Goal: Contribute content: Add original content to the website for others to see

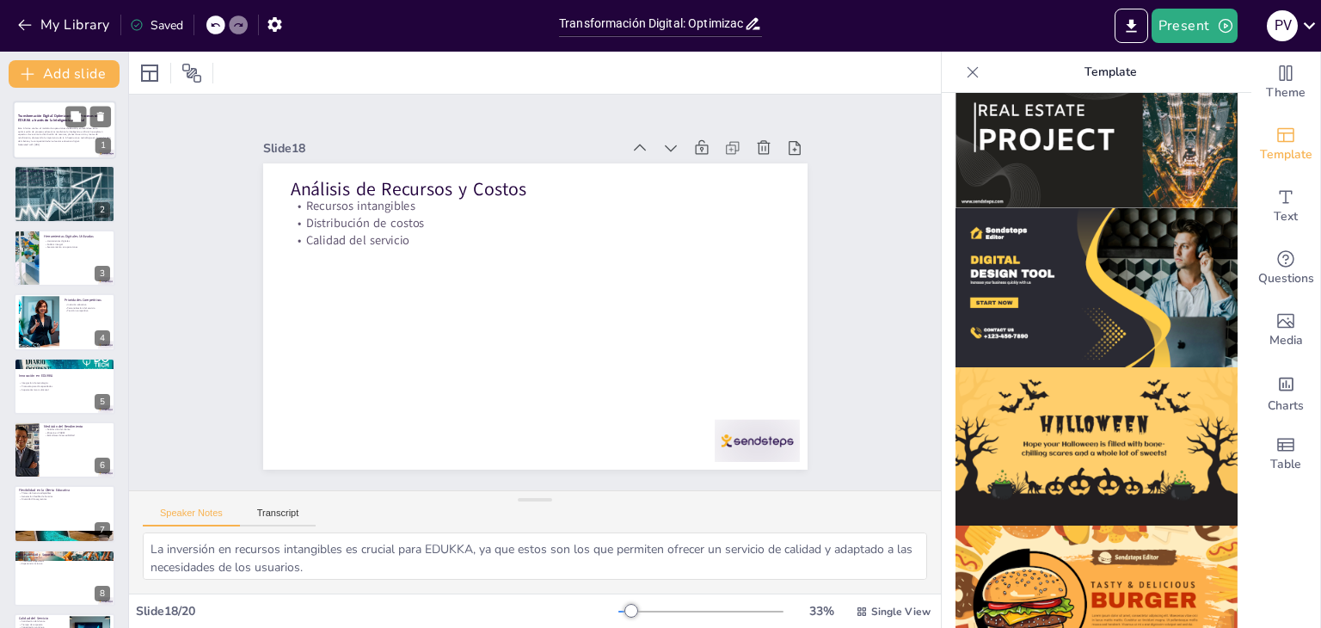
click at [40, 156] on div at bounding box center [64, 130] width 103 height 59
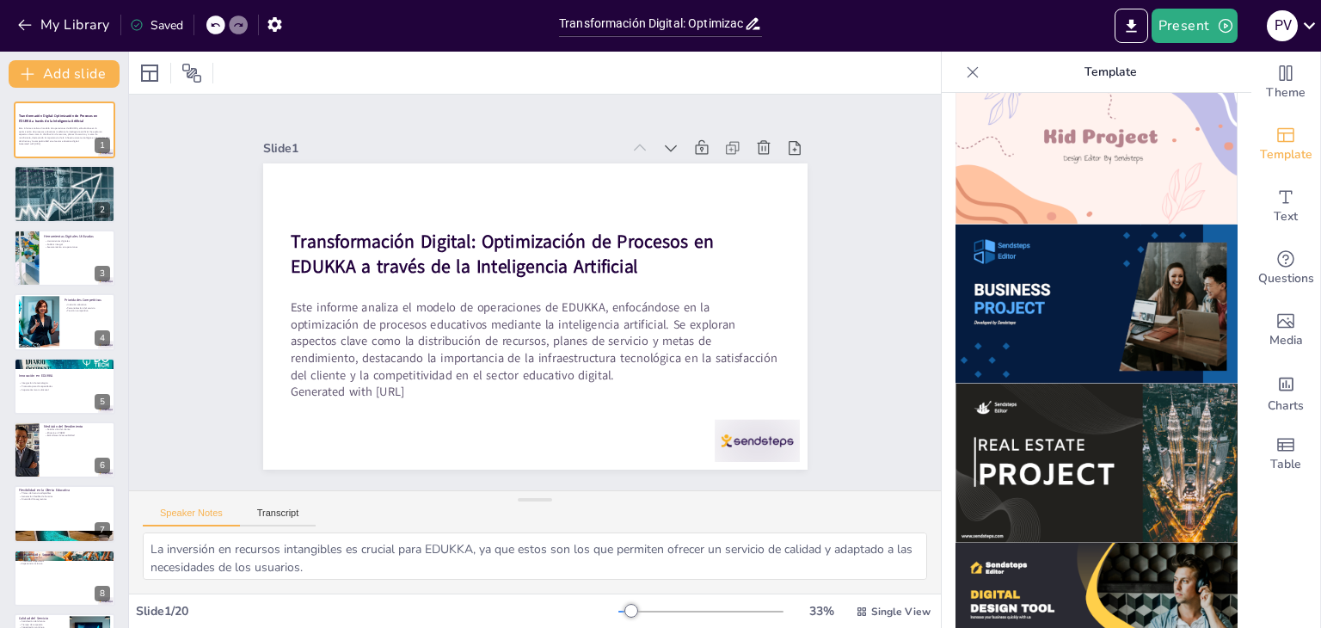
scroll to position [1303, 0]
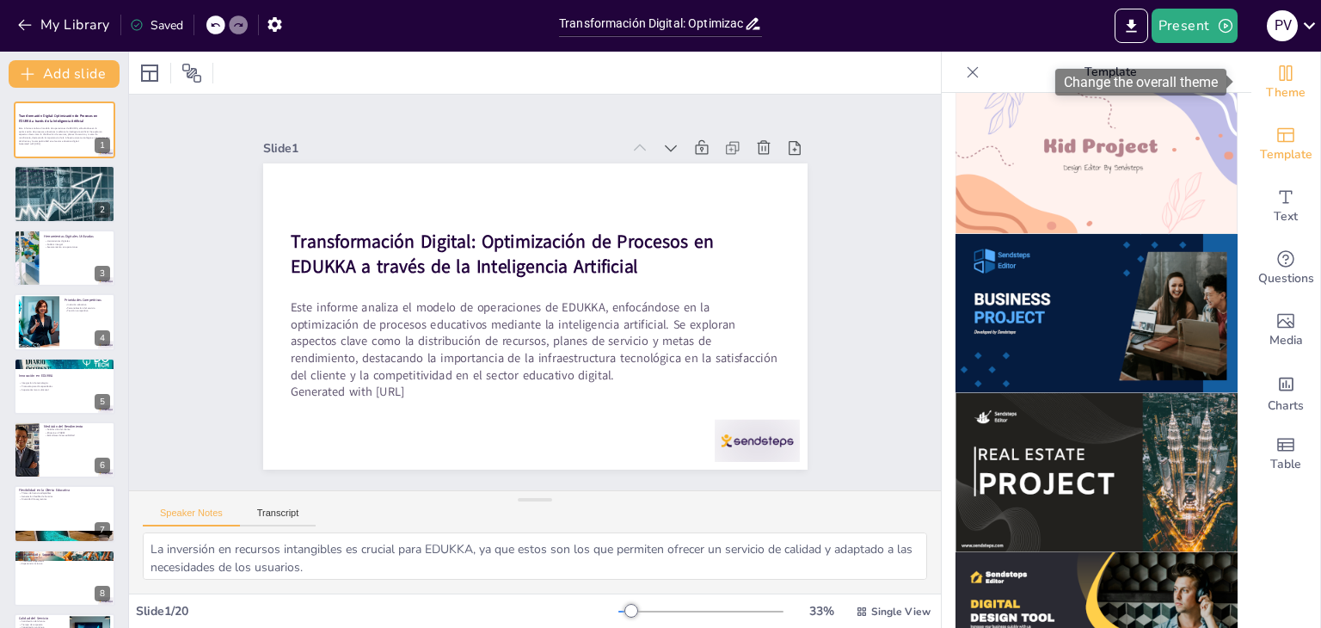
click at [1270, 90] on span "Theme" at bounding box center [1286, 92] width 40 height 19
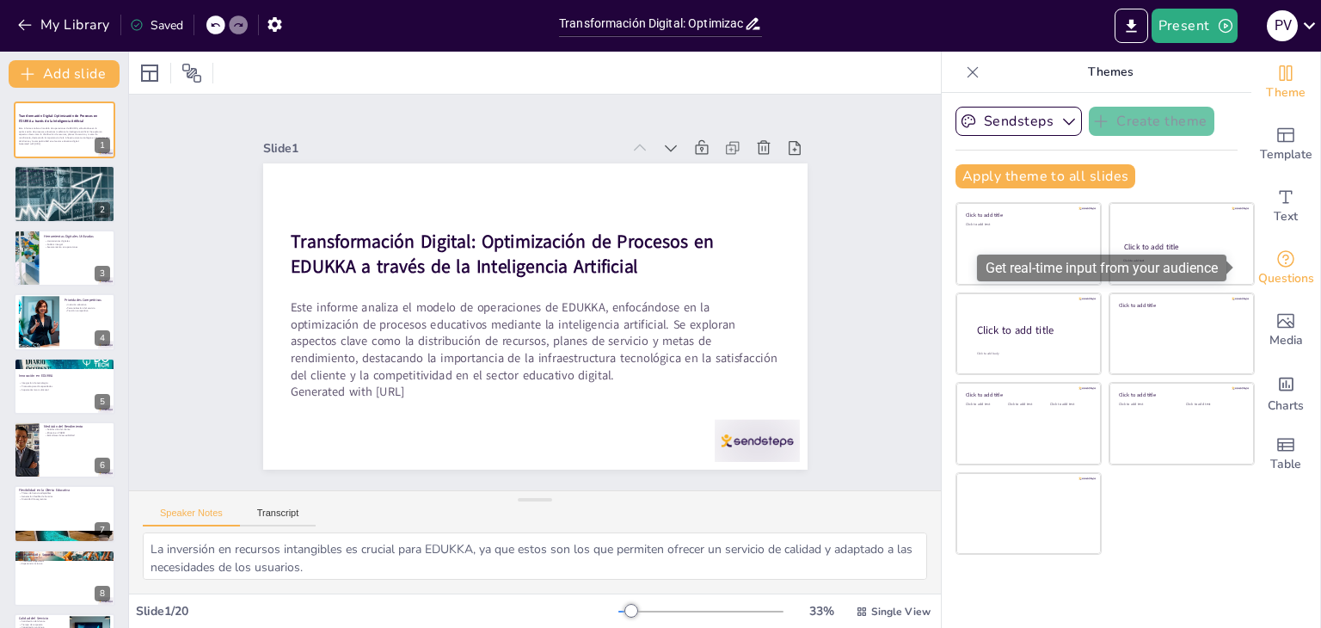
click at [1294, 258] on div "Questions" at bounding box center [1286, 268] width 69 height 62
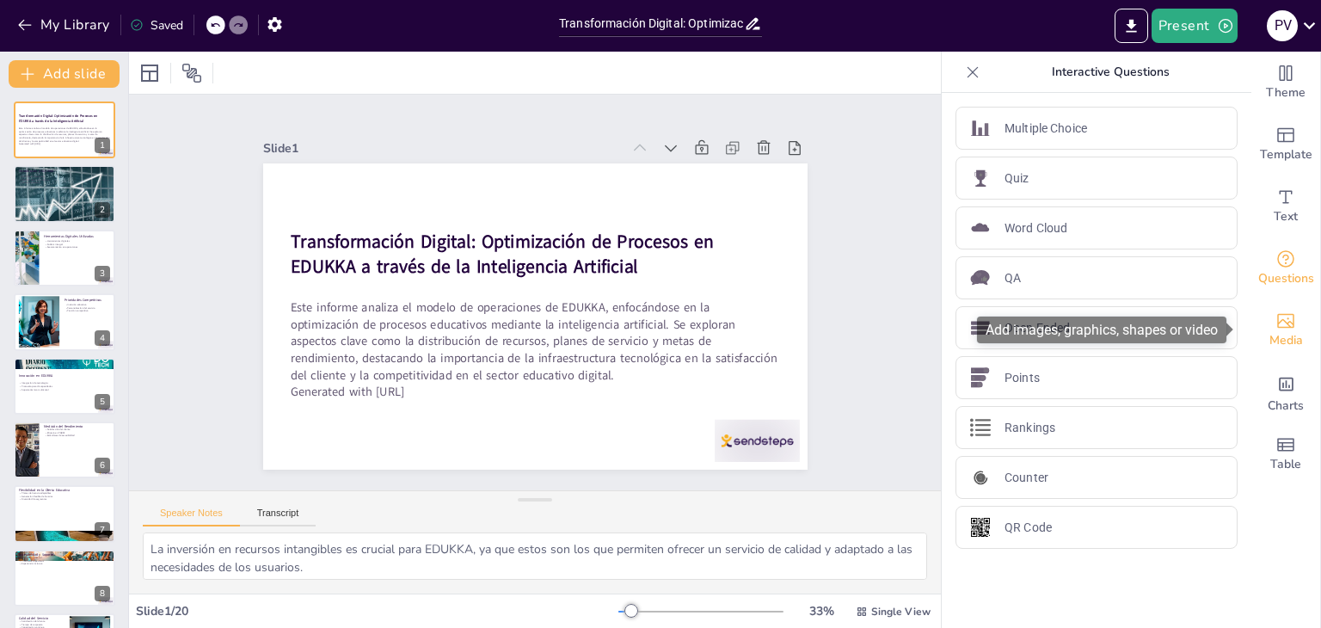
click at [1278, 328] on icon "Add images, graphics, shapes or video" at bounding box center [1286, 321] width 17 height 15
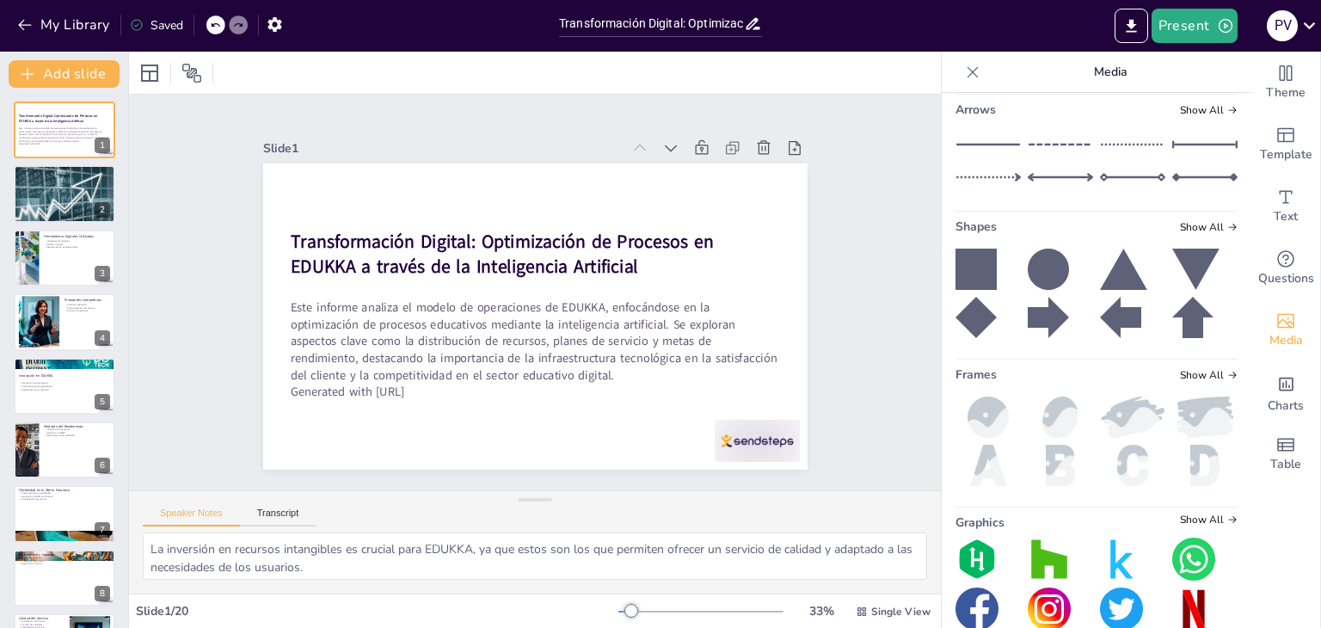
scroll to position [270, 0]
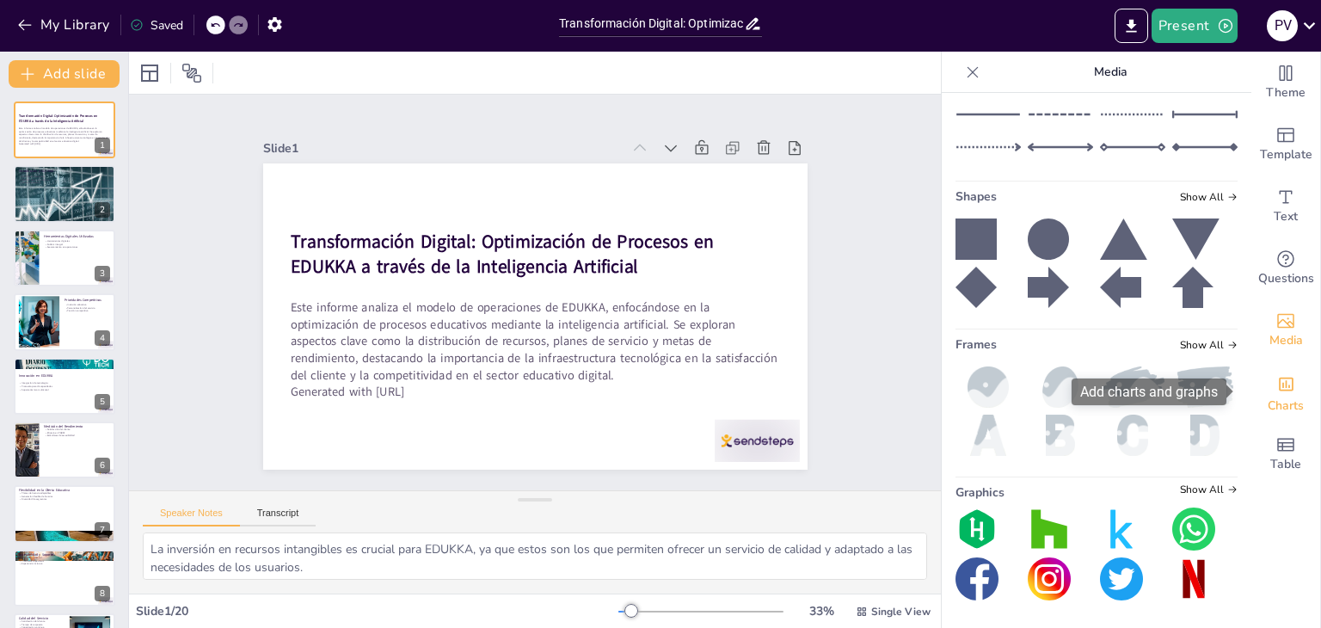
click at [1291, 391] on div "Charts" at bounding box center [1286, 392] width 69 height 62
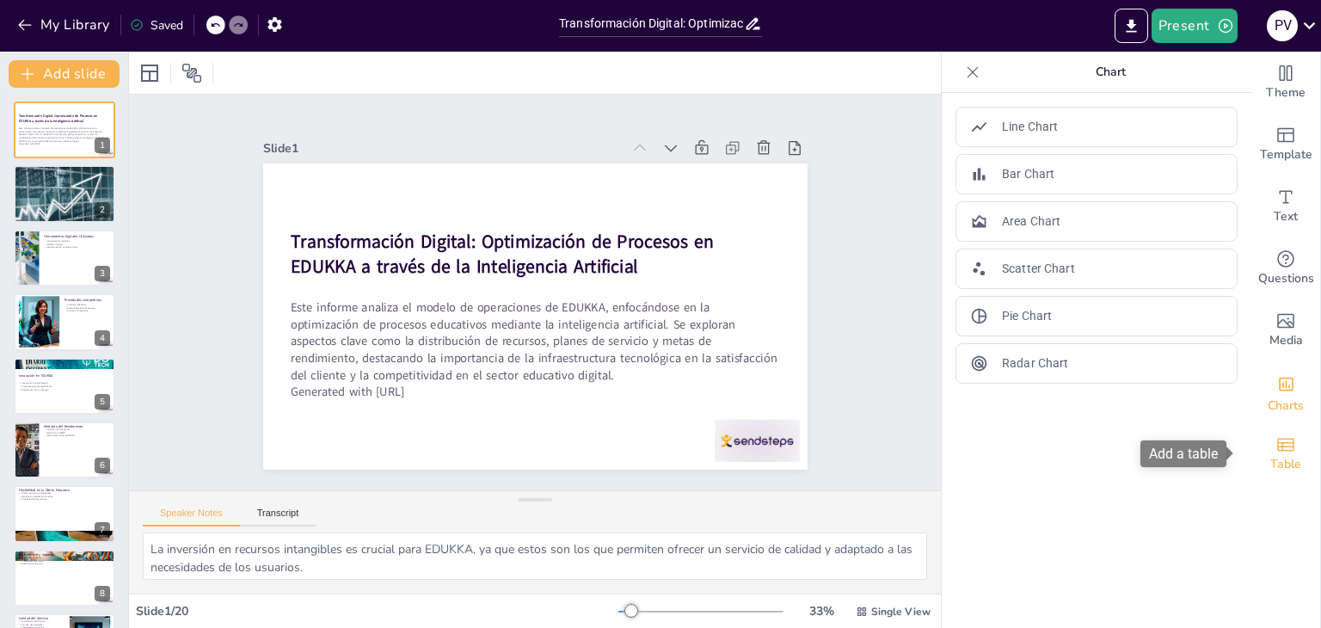
click at [1284, 447] on div "Table" at bounding box center [1286, 454] width 69 height 62
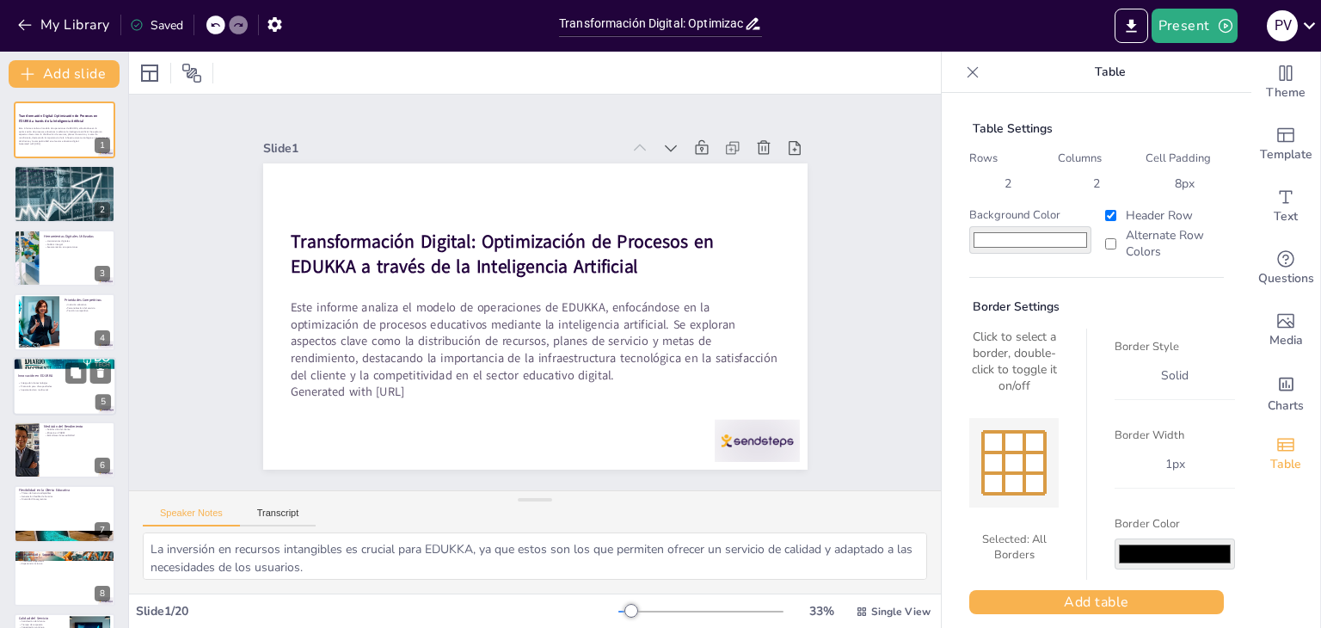
scroll to position [172, 0]
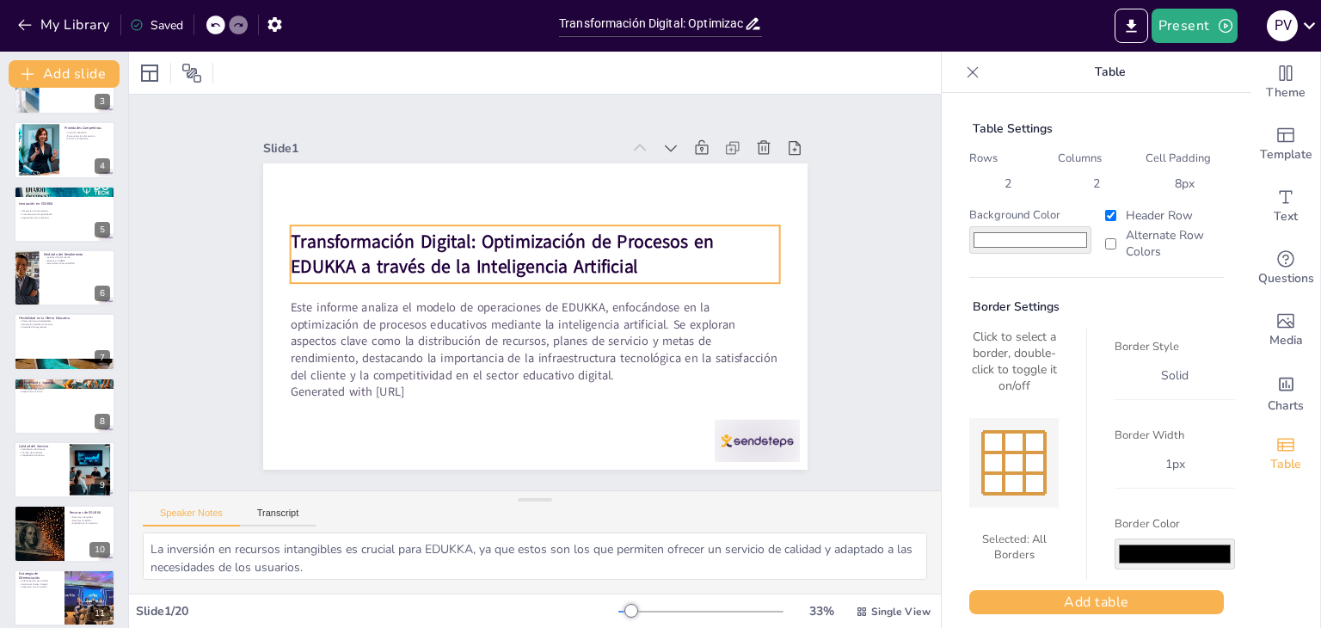
click at [434, 259] on strong "Transformación Digital: Optimización de Procesos en EDUKKA a través de la Intel…" at bounding box center [501, 254] width 423 height 50
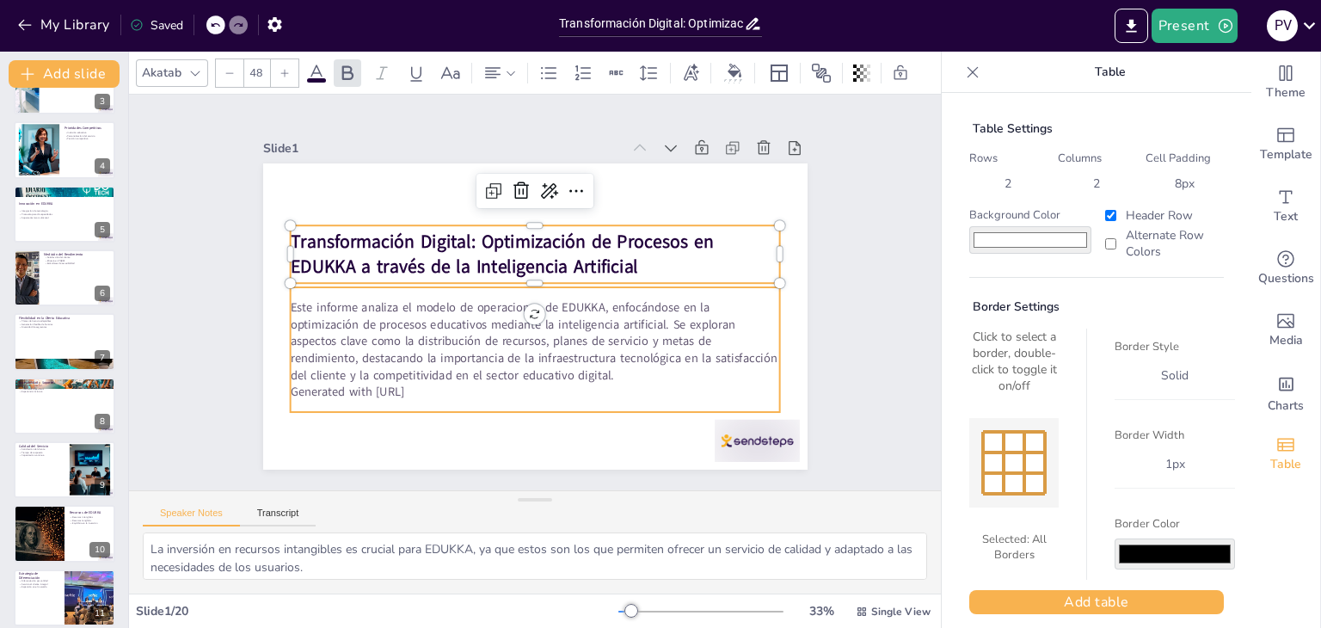
type input "32"
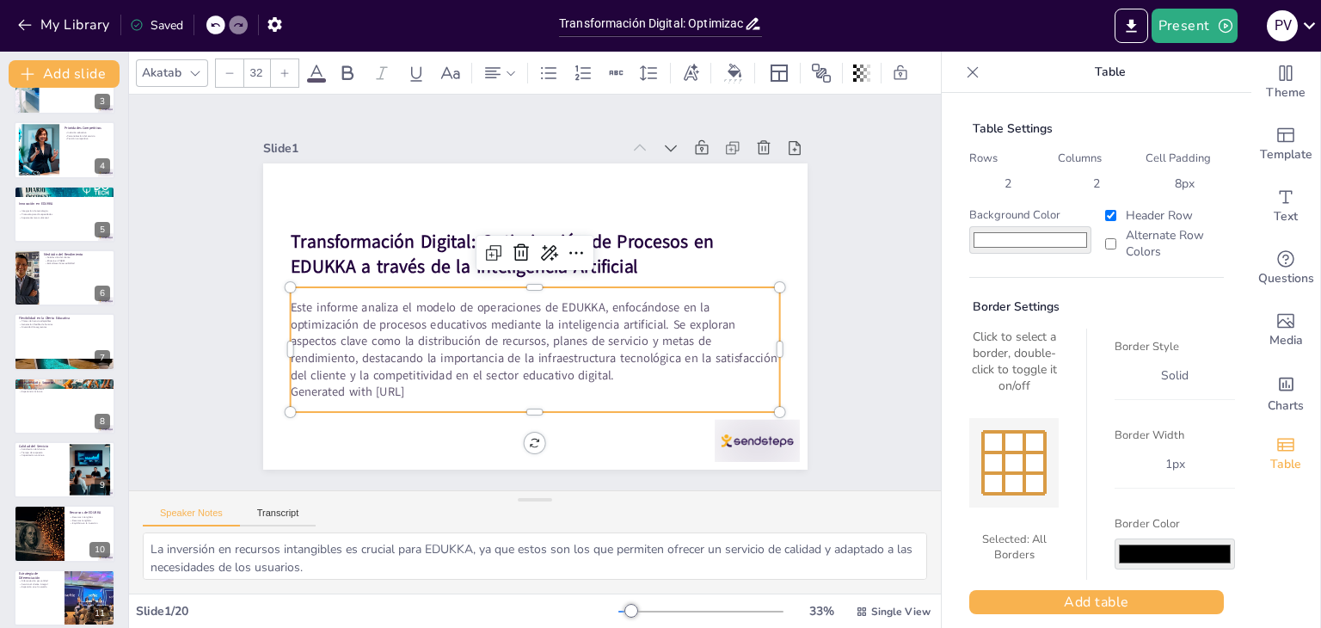
click at [455, 326] on p "Este informe analiza el modelo de operaciones de EDUKKA, enfocándose en la opti…" at bounding box center [535, 341] width 490 height 84
click at [761, 450] on div at bounding box center [757, 441] width 85 height 42
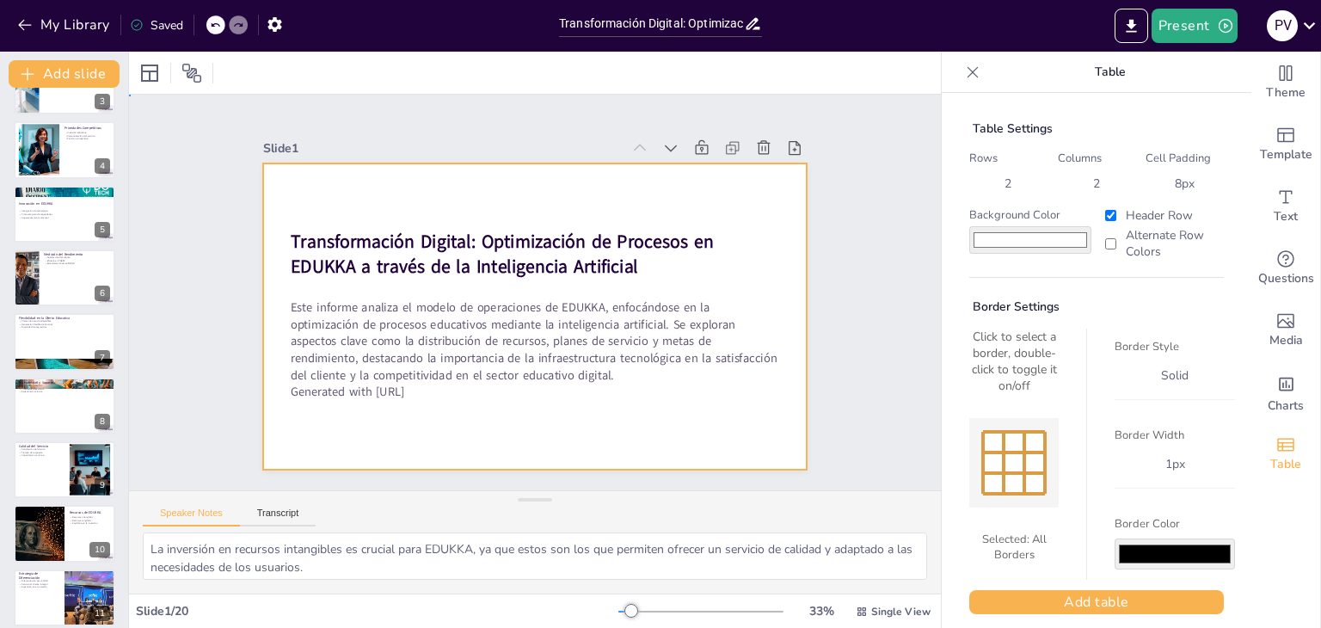
click at [657, 431] on div at bounding box center [535, 316] width 545 height 306
click at [383, 194] on div at bounding box center [535, 316] width 545 height 306
click at [677, 440] on div at bounding box center [535, 316] width 545 height 306
click at [387, 421] on div at bounding box center [535, 316] width 545 height 306
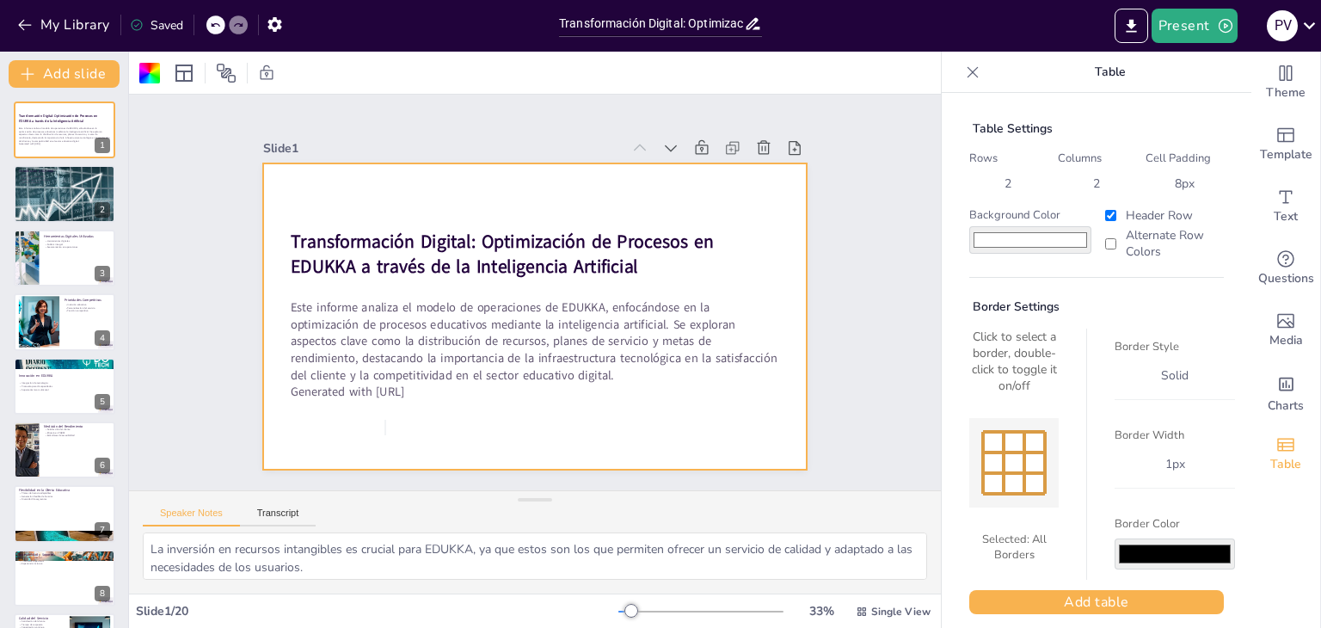
click at [964, 77] on icon at bounding box center [972, 72] width 17 height 17
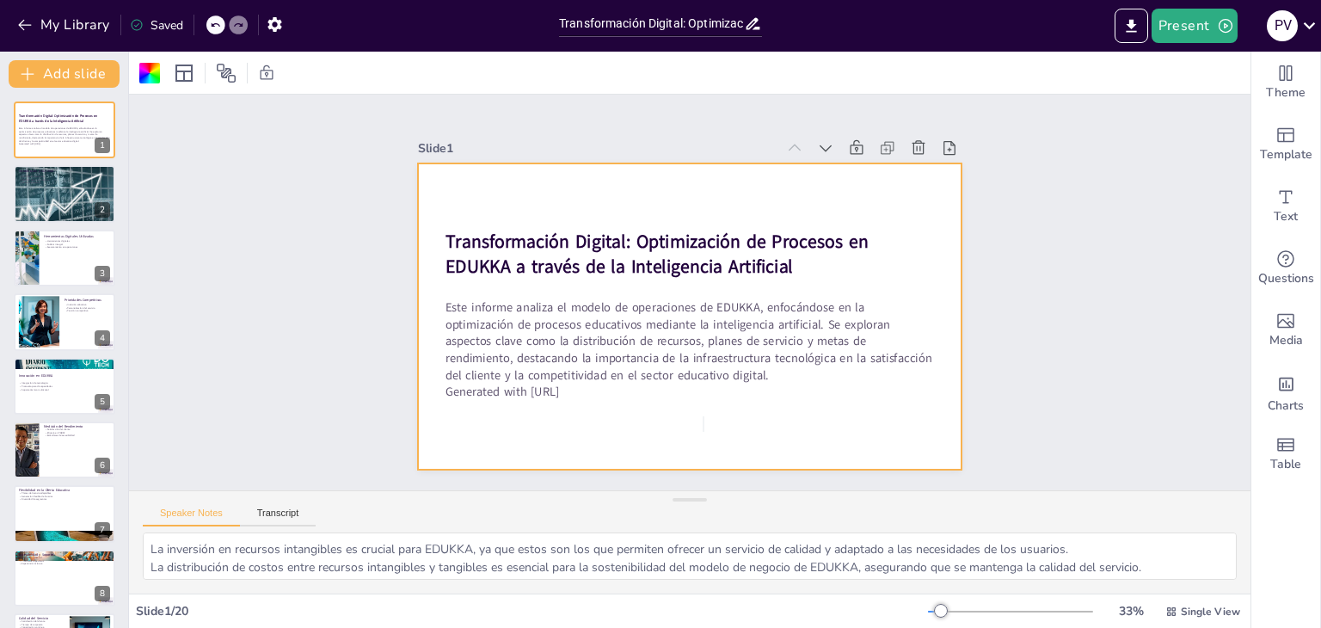
click at [826, 173] on div at bounding box center [690, 316] width 545 height 306
click at [435, 195] on div at bounding box center [690, 316] width 545 height 306
click at [1223, 31] on icon "button" at bounding box center [1225, 25] width 17 height 17
drag, startPoint x: 1077, startPoint y: 265, endPoint x: 1048, endPoint y: 299, distance: 45.2
click at [1077, 266] on div at bounding box center [660, 314] width 1321 height 628
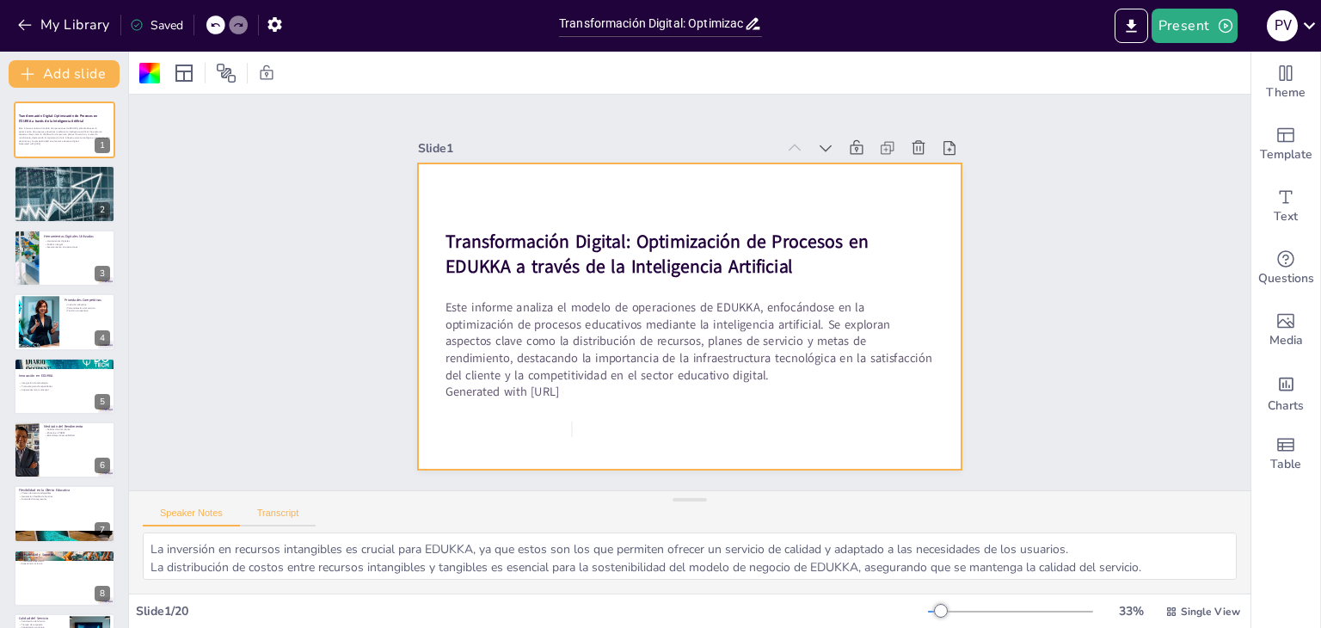
click at [293, 510] on button "Transcript" at bounding box center [278, 517] width 77 height 19
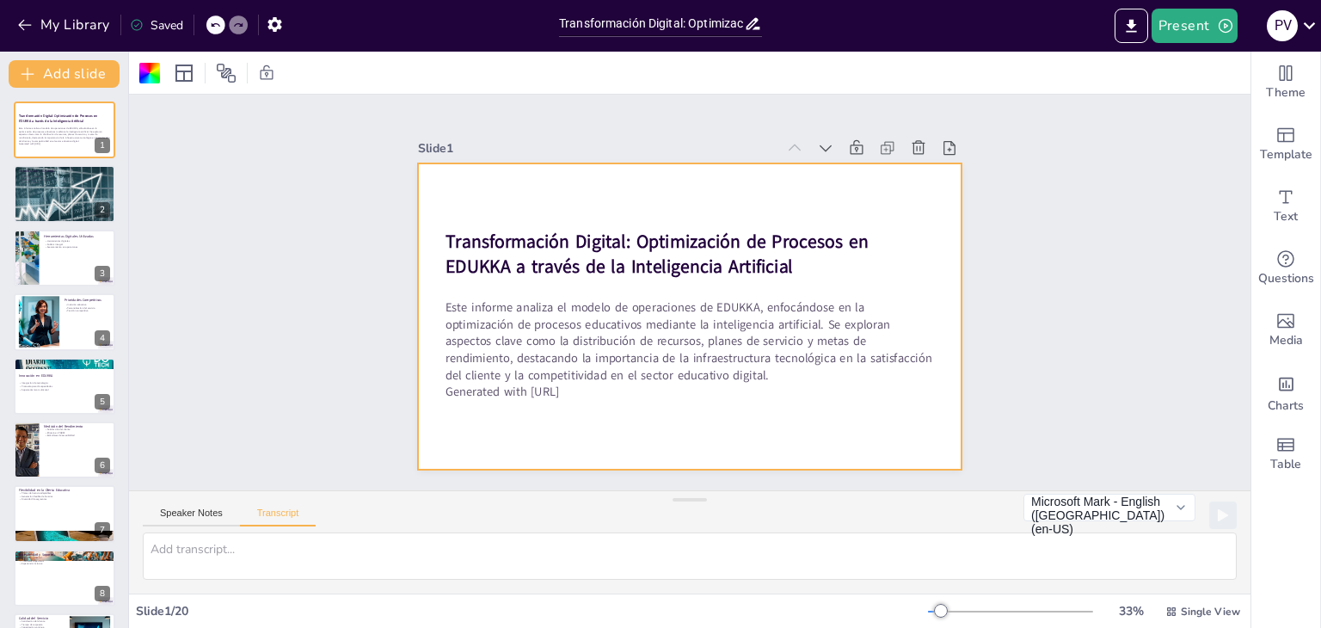
click at [173, 504] on div "Speaker Notes Transcript" at bounding box center [229, 515] width 173 height 22
click at [172, 512] on button "Speaker Notes" at bounding box center [191, 517] width 97 height 19
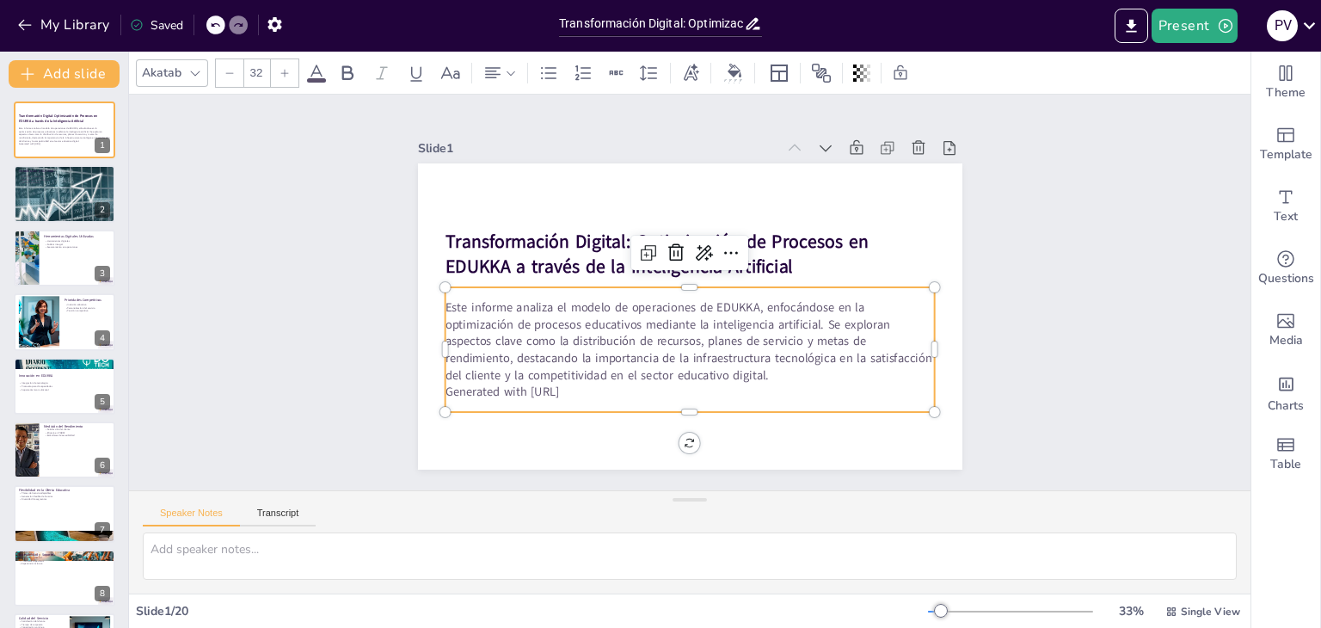
click at [640, 387] on p "Generated with [URL]" at bounding box center [690, 392] width 490 height 17
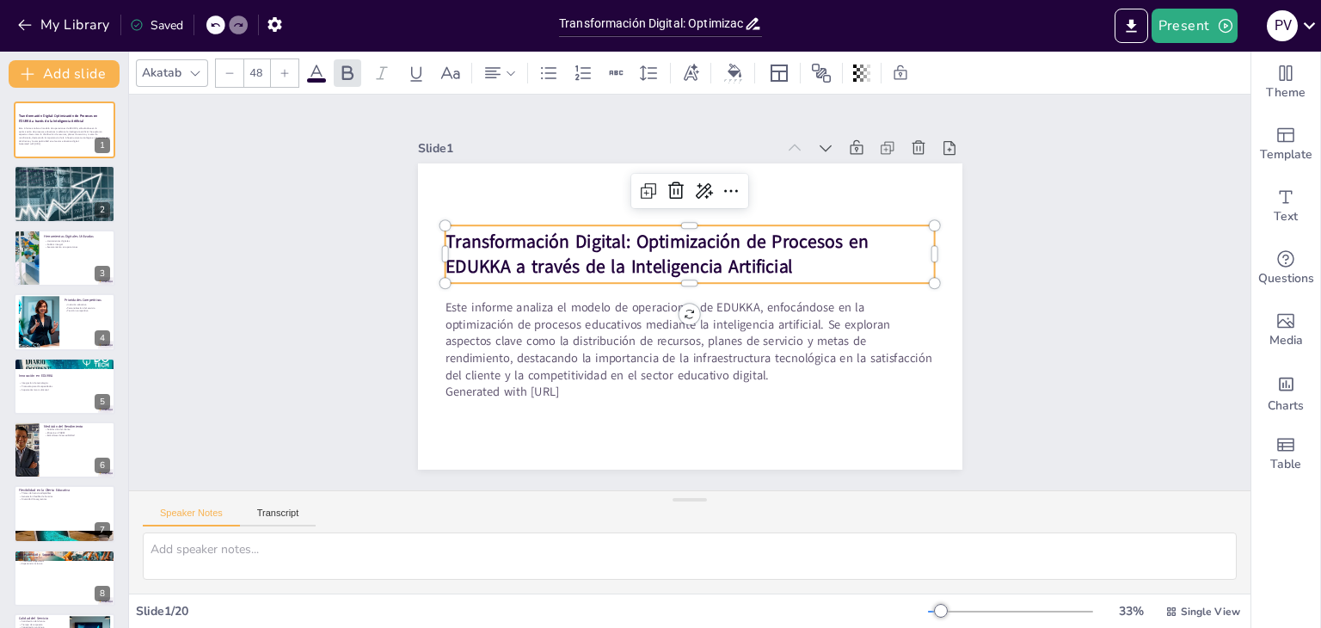
click at [535, 259] on strong "Transformación Digital: Optimización de Procesos en EDUKKA a través de la Intel…" at bounding box center [656, 254] width 423 height 50
click at [609, 237] on strong "Transformación Digital: Optimización de Procesos en EDUKKA a través de la Intel…" at bounding box center [656, 254] width 423 height 50
drag, startPoint x: 616, startPoint y: 234, endPoint x: 435, endPoint y: 231, distance: 180.7
click at [445, 231] on strong "Transformación Digital: Optimización de Procesos en EDUKKA a través de la Intel…" at bounding box center [656, 254] width 423 height 50
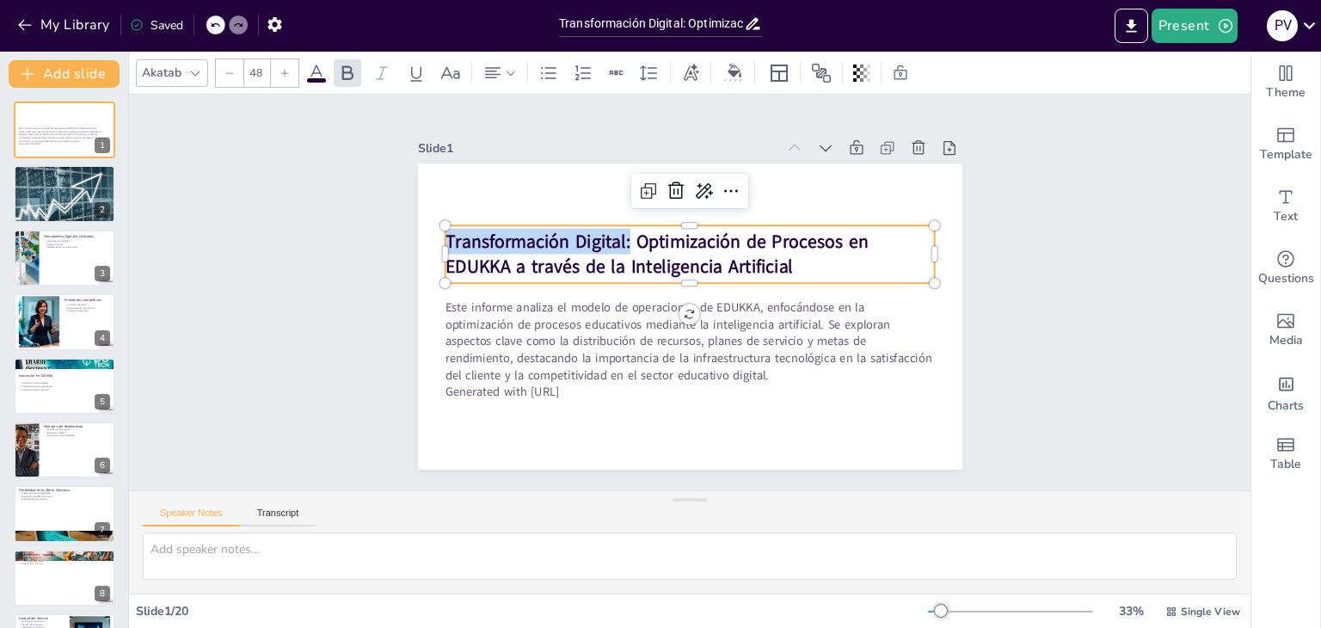
copy strong "Transformación Digital:"
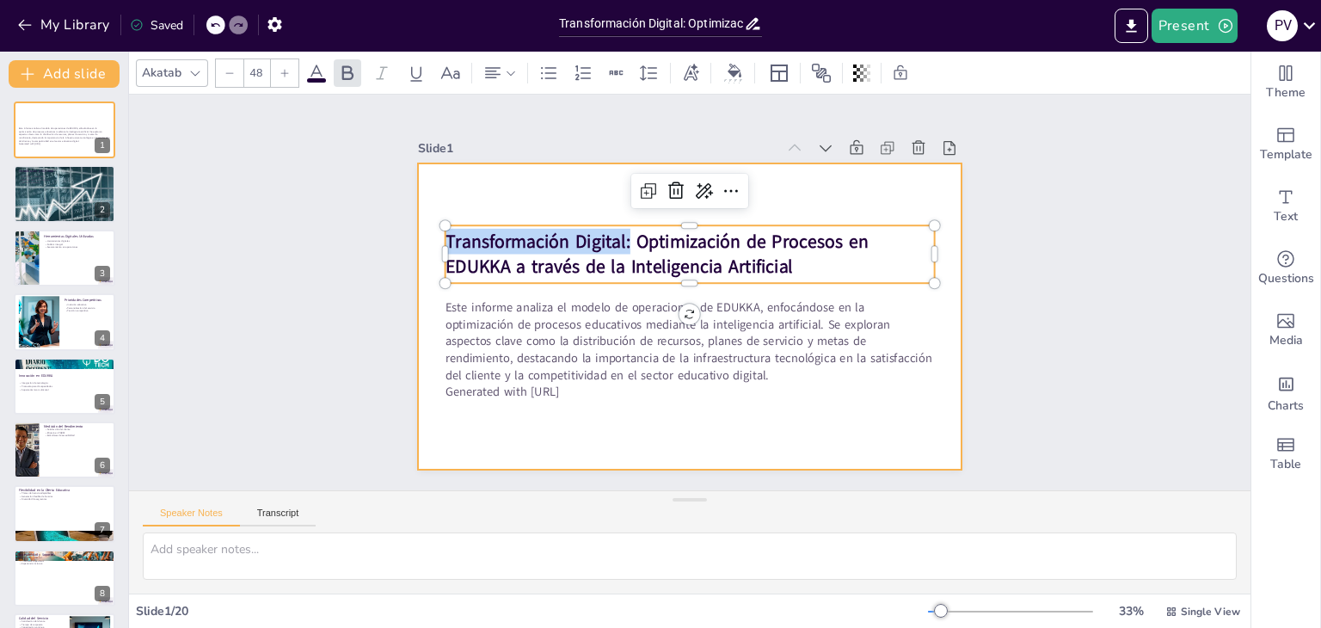
copy strong "Transformación Digital:"
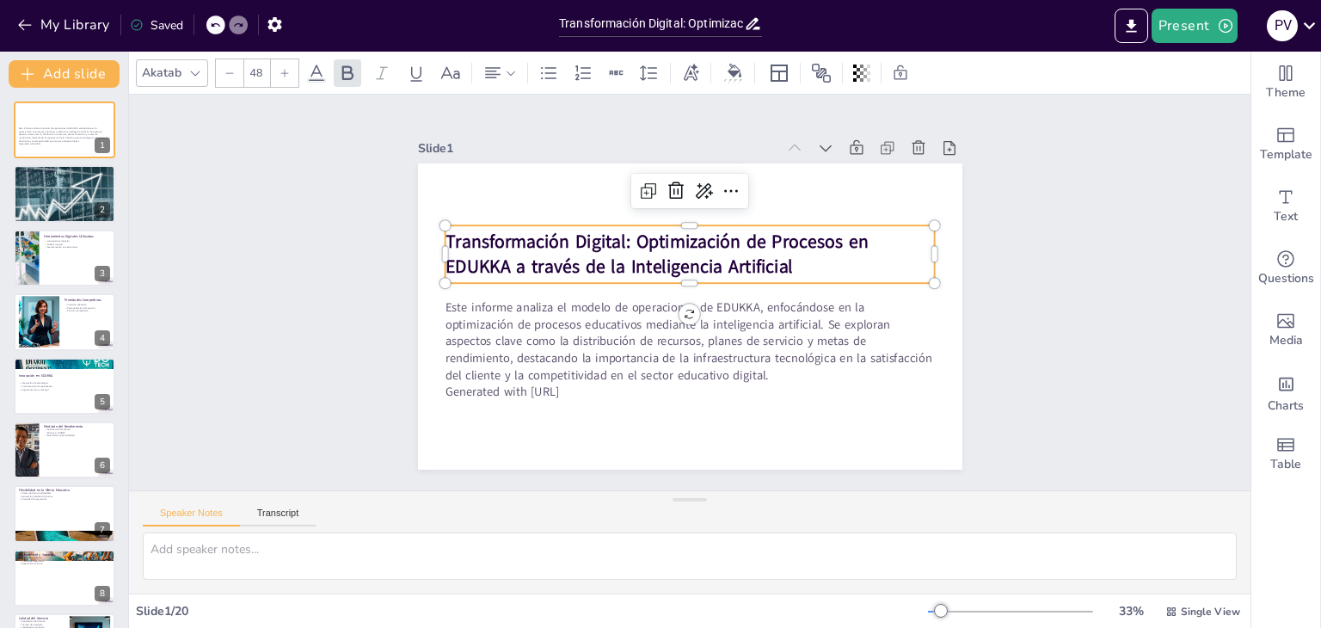
click at [699, 242] on strong "Transformación Digital: Optimización de Procesos en EDUKKA a través de la Intel…" at bounding box center [656, 254] width 423 height 50
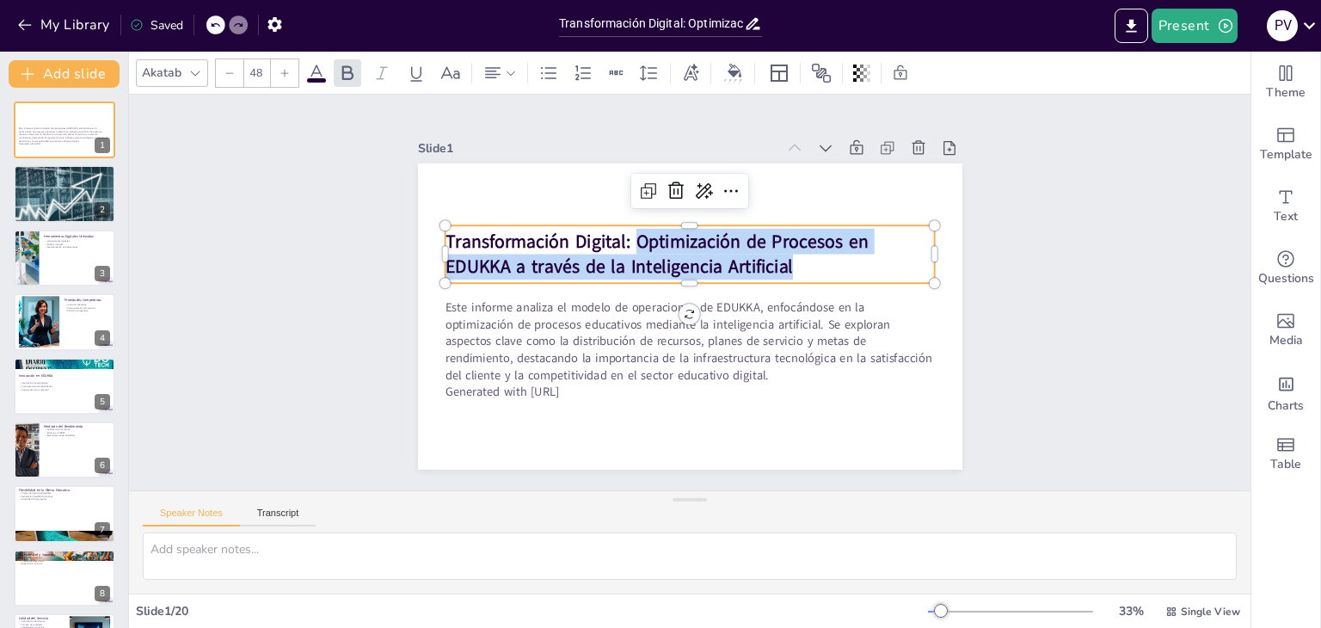
drag, startPoint x: 661, startPoint y: 233, endPoint x: 840, endPoint y: 249, distance: 179.6
click at [840, 249] on p "Transformación Digital: Optimización de Procesos en EDUKKA a través de la Intel…" at bounding box center [690, 254] width 490 height 51
click at [595, 251] on strong "Transformación Digital: Optimización de Procesos en EDUKKA a través de la Intel…" at bounding box center [656, 254] width 423 height 50
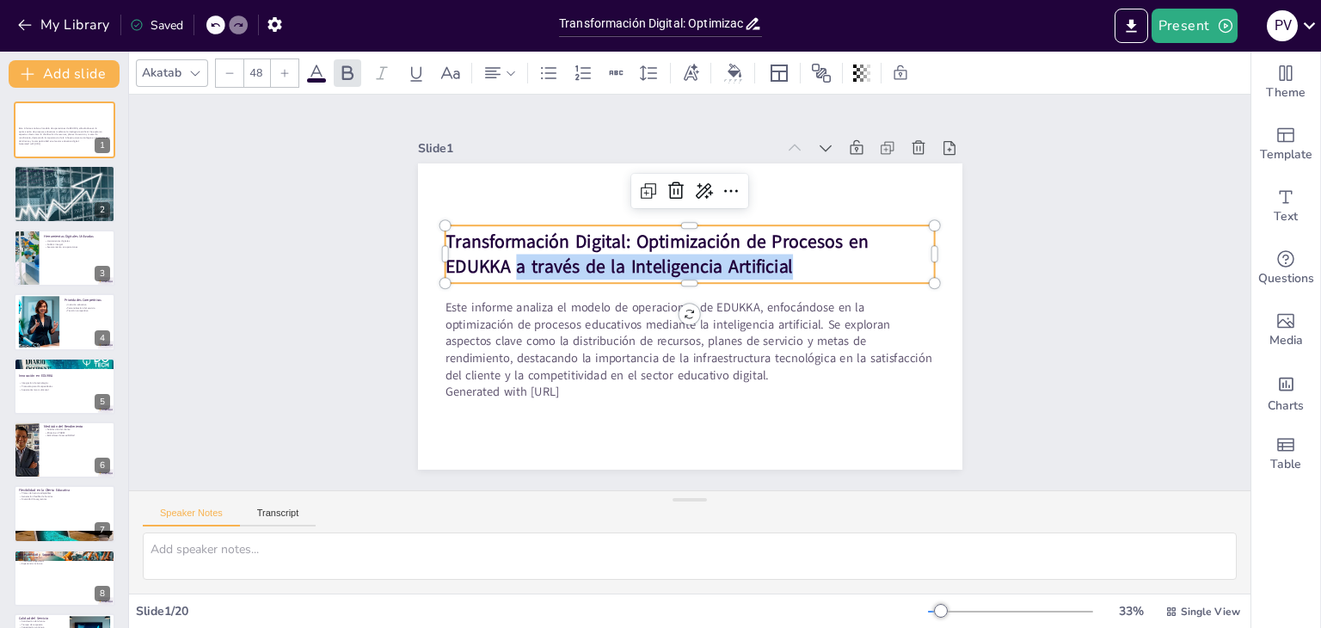
drag, startPoint x: 778, startPoint y: 263, endPoint x: 503, endPoint y: 274, distance: 274.7
click at [503, 274] on div "Transformación Digital: Optimización de Procesos en EDUKKA a través de la Intel…" at bounding box center [690, 254] width 490 height 58
copy strong "a través de la Inteligencia Artificial"
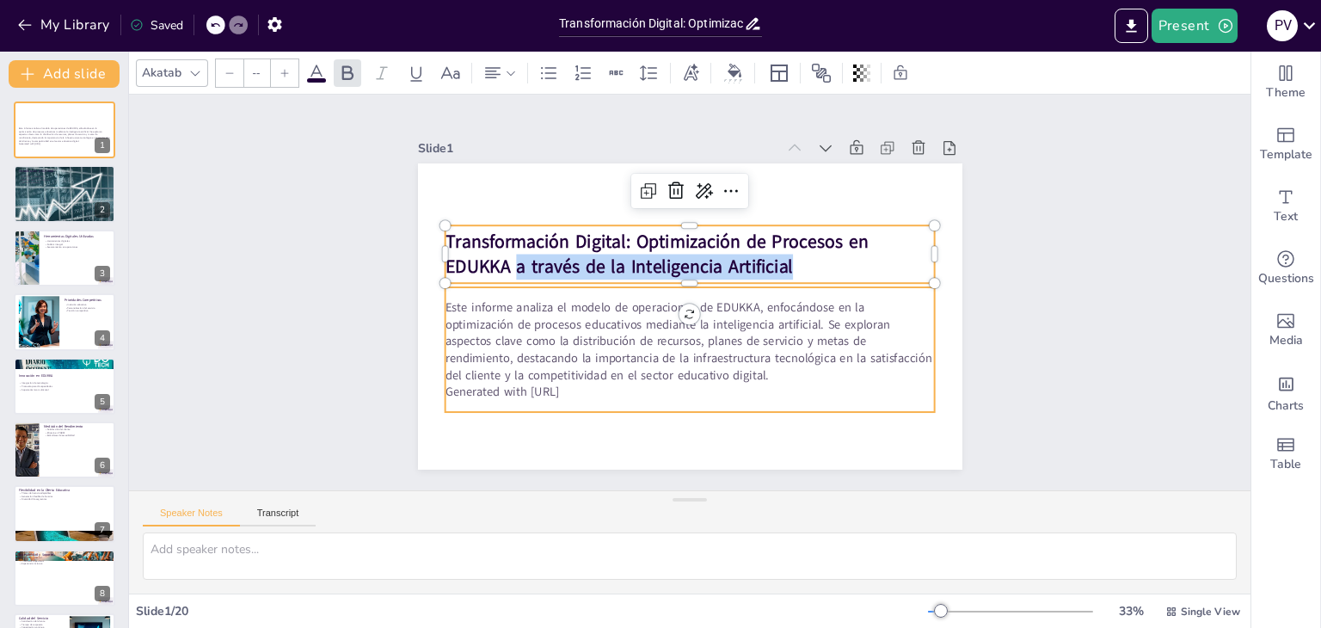
type input "32"
click at [552, 361] on p "Este informe analiza el modelo de operaciones de EDUKKA, enfocándose en la opti…" at bounding box center [690, 341] width 490 height 84
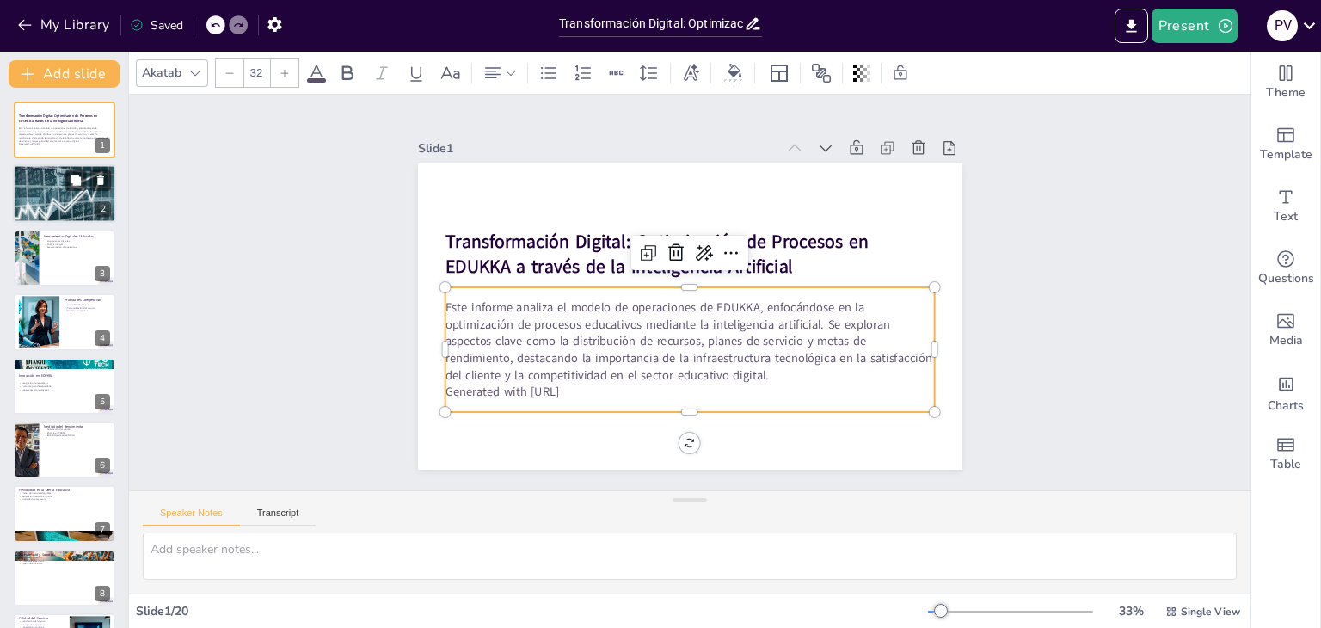
click at [79, 199] on div at bounding box center [64, 194] width 103 height 62
type textarea "EDUKKA se destaca por su enfoque innovador en la educación, utilizando tecnolog…"
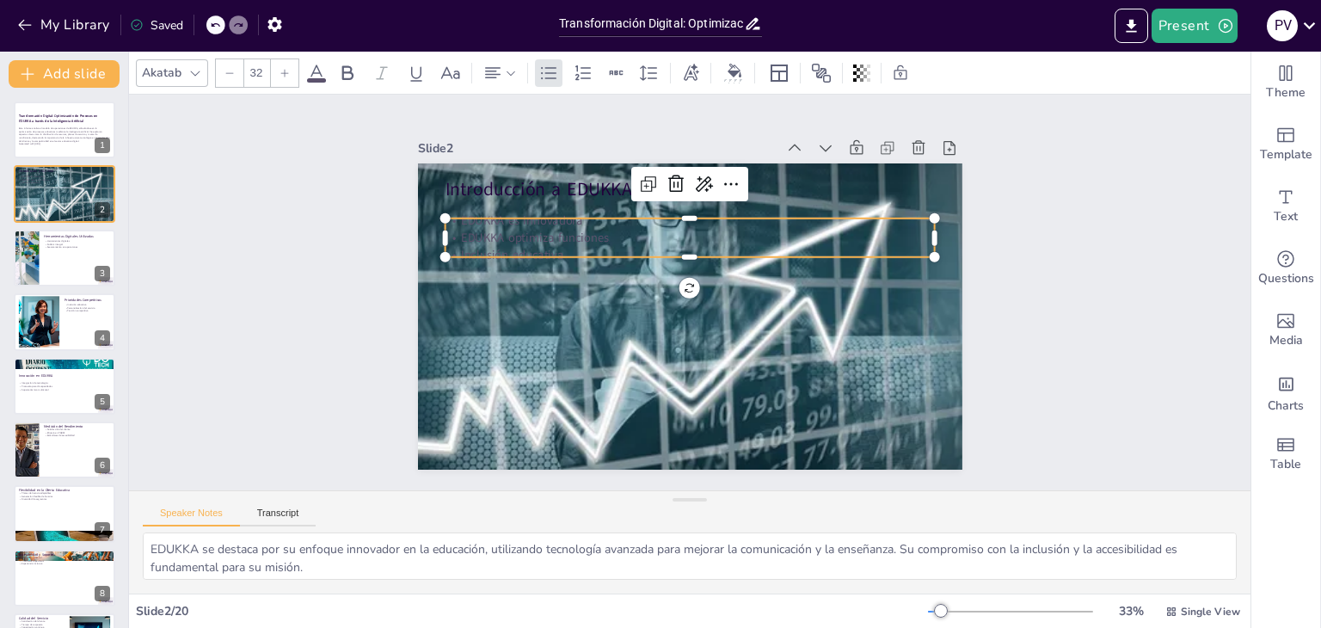
click at [535, 233] on p "EDUKKA optimiza funciones" at bounding box center [690, 238] width 490 height 17
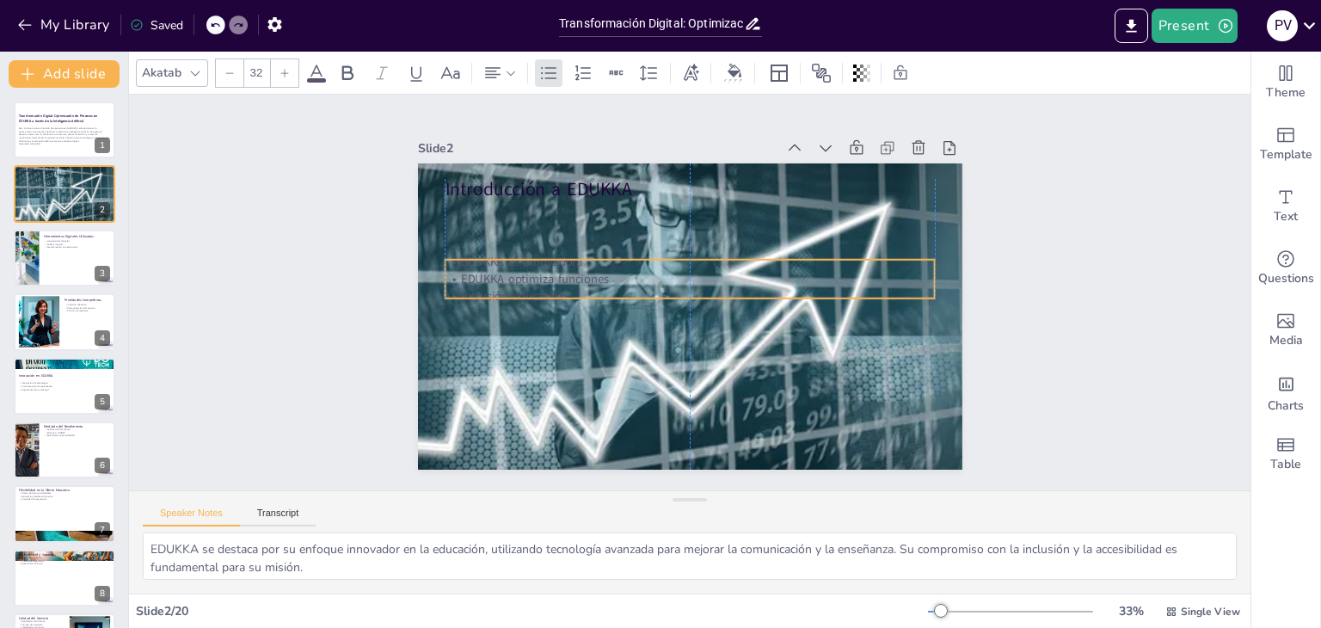
drag, startPoint x: 535, startPoint y: 233, endPoint x: 542, endPoint y: 274, distance: 41.9
click at [542, 274] on p "EDUKKA optimiza funciones" at bounding box center [690, 279] width 490 height 17
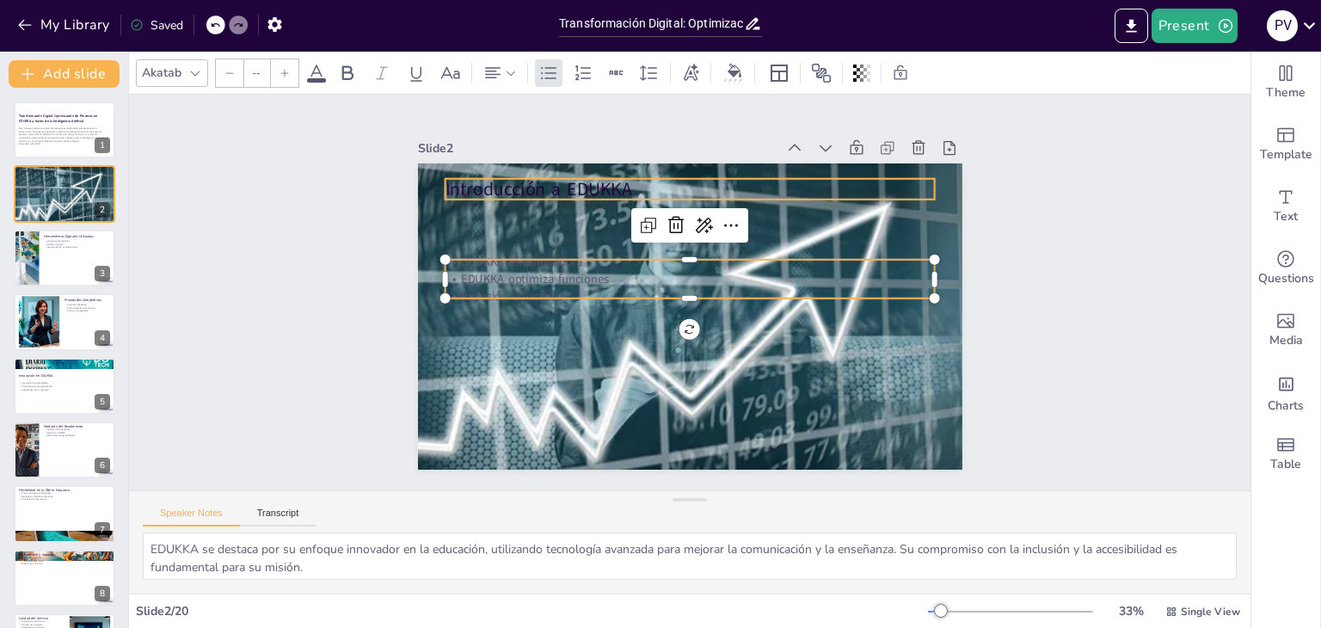
type input "48"
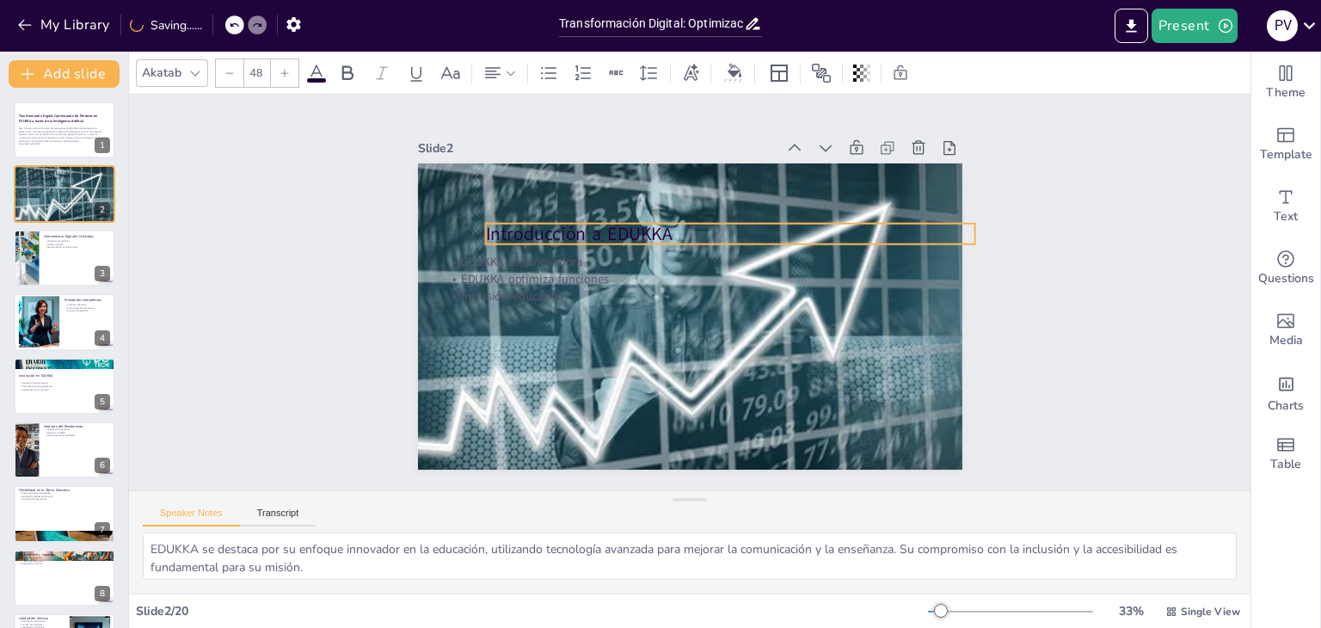
click at [558, 230] on p "Introducción a EDUKKA" at bounding box center [730, 234] width 490 height 26
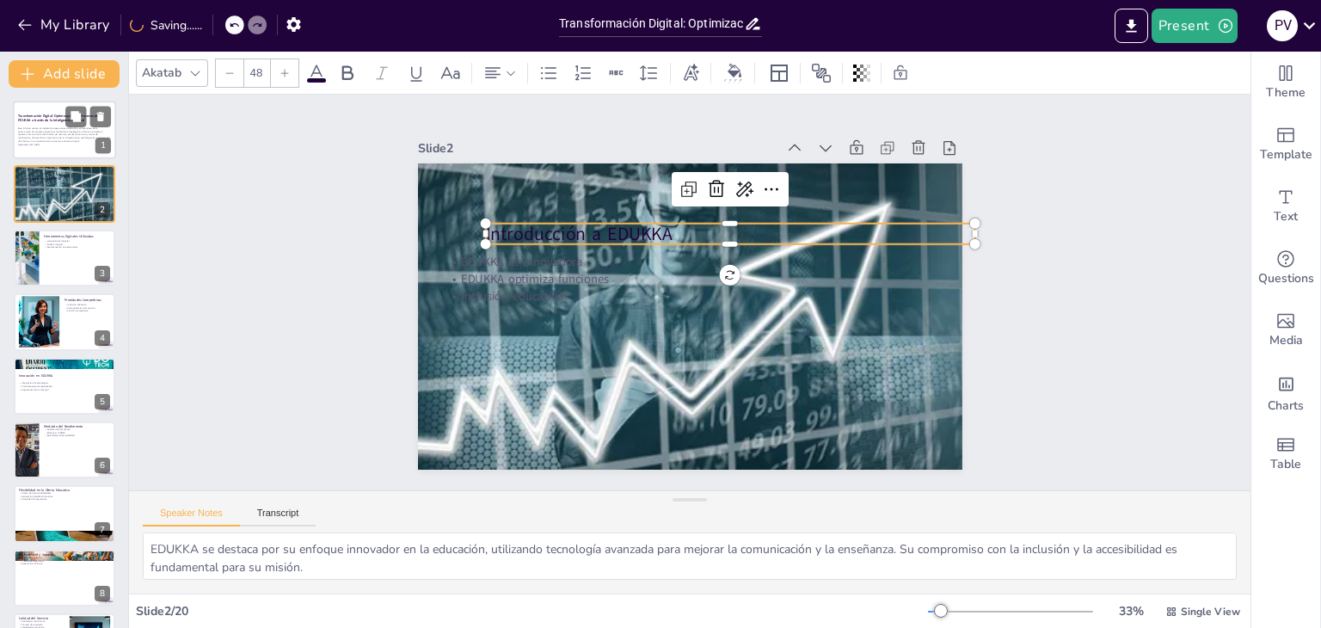
click at [59, 133] on p "Este informe analiza el modelo de operaciones de EDUKKA, enfocándose en la opti…" at bounding box center [64, 134] width 93 height 16
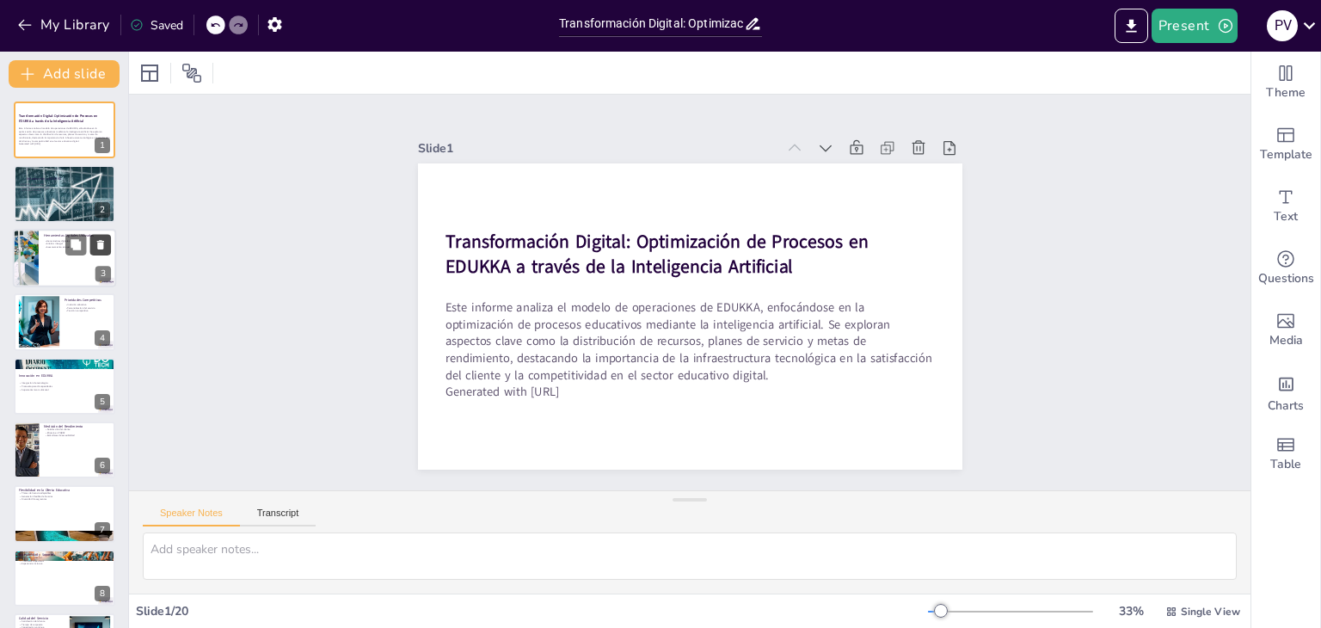
click at [95, 247] on icon at bounding box center [101, 244] width 12 height 12
click at [69, 263] on div at bounding box center [64, 258] width 103 height 59
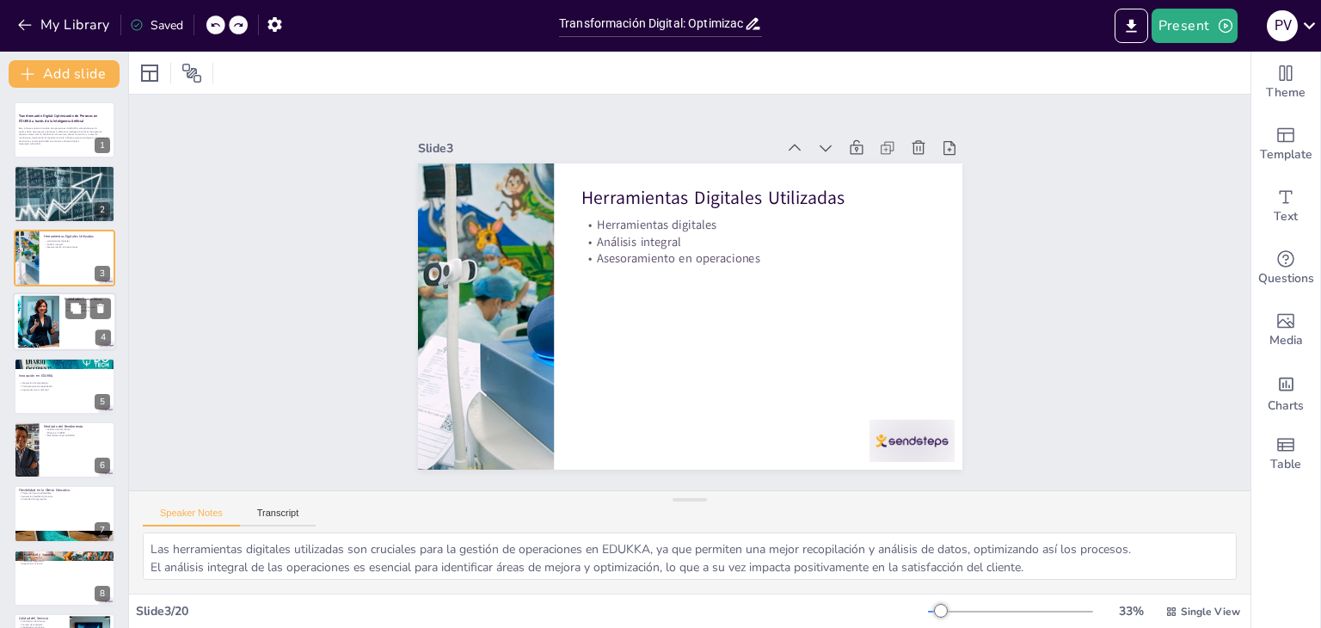
click at [69, 341] on div at bounding box center [64, 322] width 103 height 59
type textarea "La inclusión educativa es una prioridad para EDUKKA, lo que les permite atraer …"
